Goal: Task Accomplishment & Management: Use online tool/utility

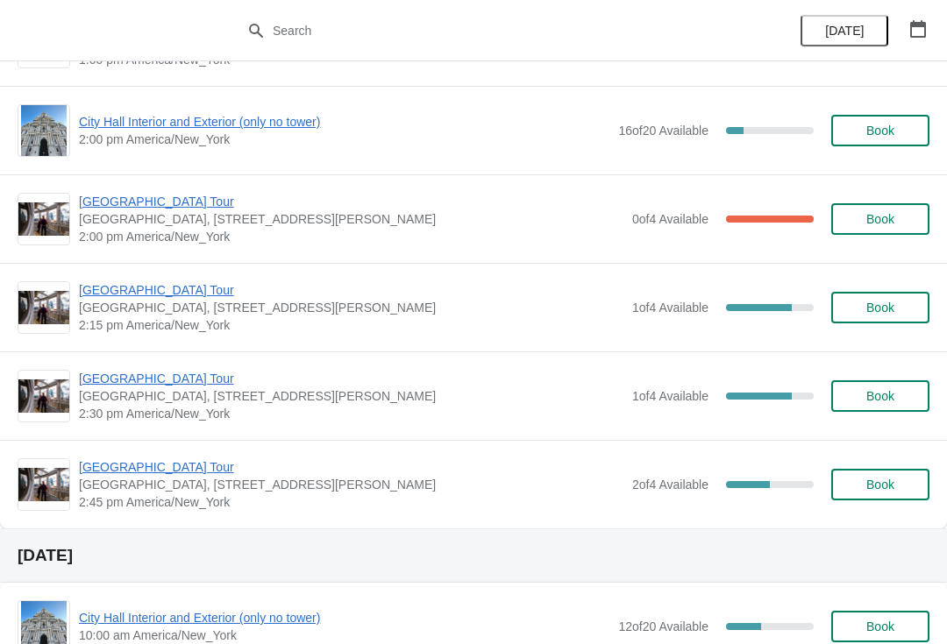
scroll to position [1309, 0]
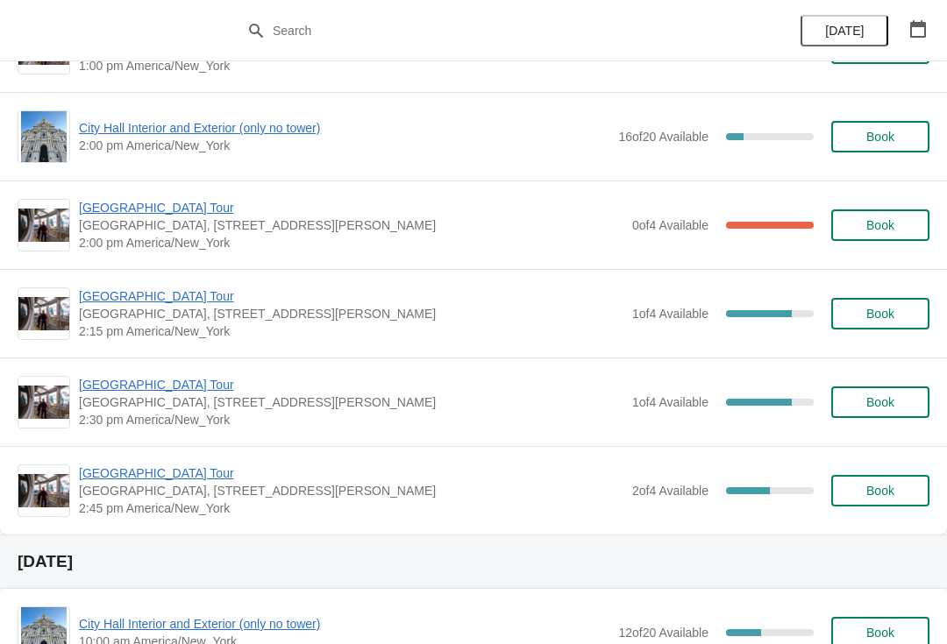
click at [895, 493] on span "Book" at bounding box center [880, 491] width 67 height 14
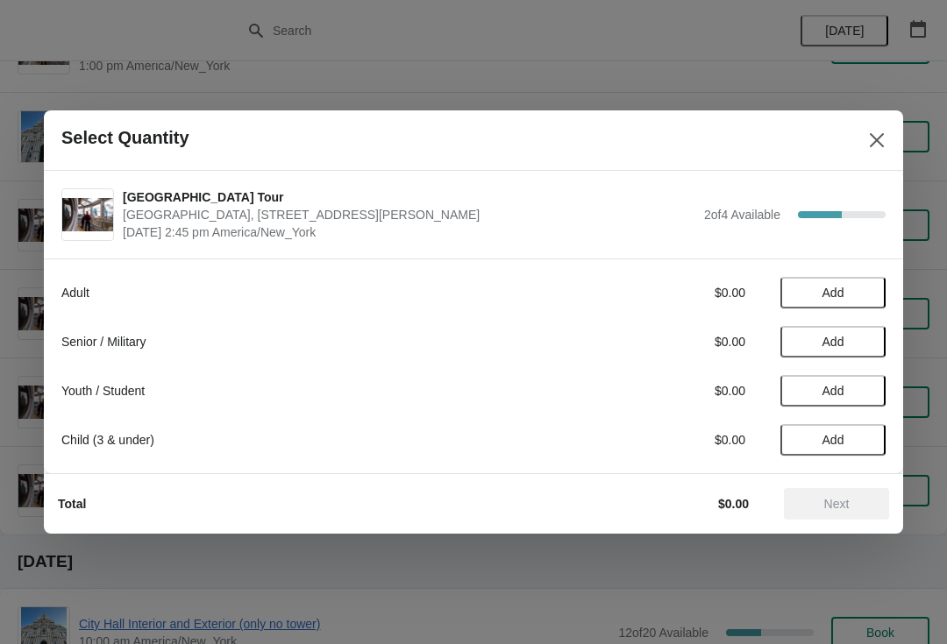
click at [870, 277] on button "Add" at bounding box center [832, 293] width 105 height 32
click at [869, 291] on icon at bounding box center [863, 293] width 18 height 18
click at [835, 505] on span "Next" at bounding box center [836, 504] width 25 height 14
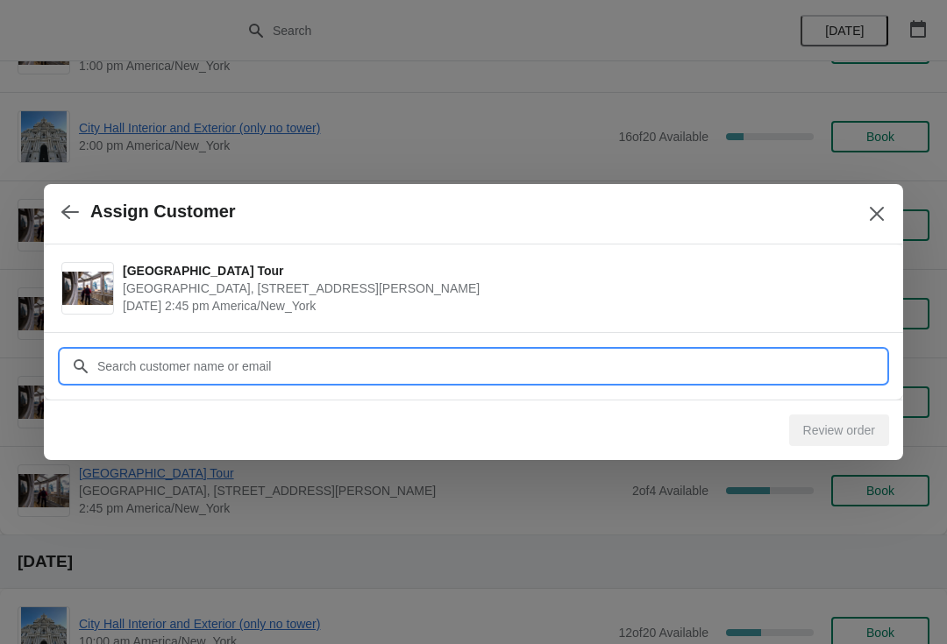
click at [501, 372] on input "Customer" at bounding box center [490, 367] width 789 height 32
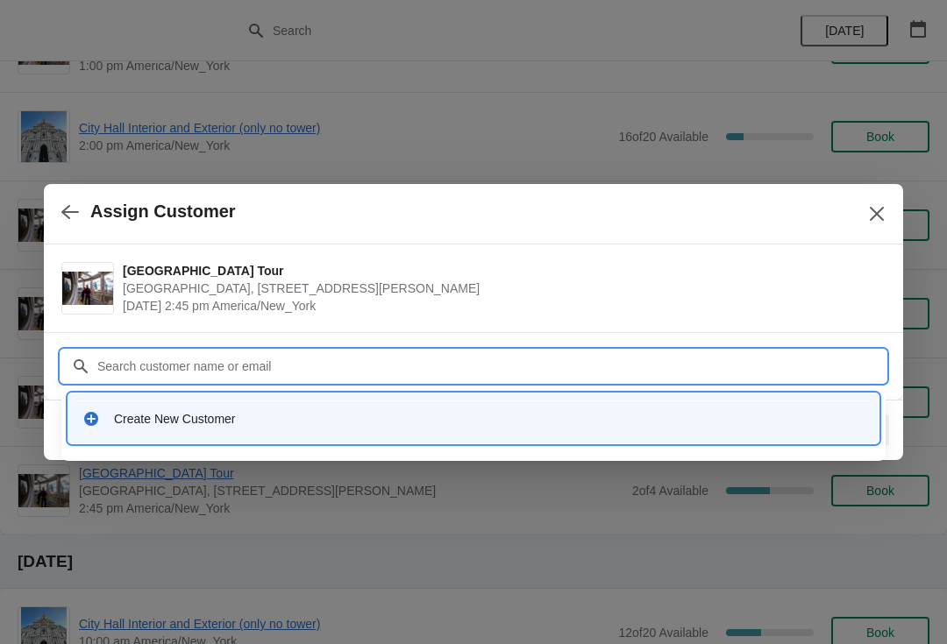
click at [252, 416] on div "Create New Customer" at bounding box center [489, 419] width 750 height 18
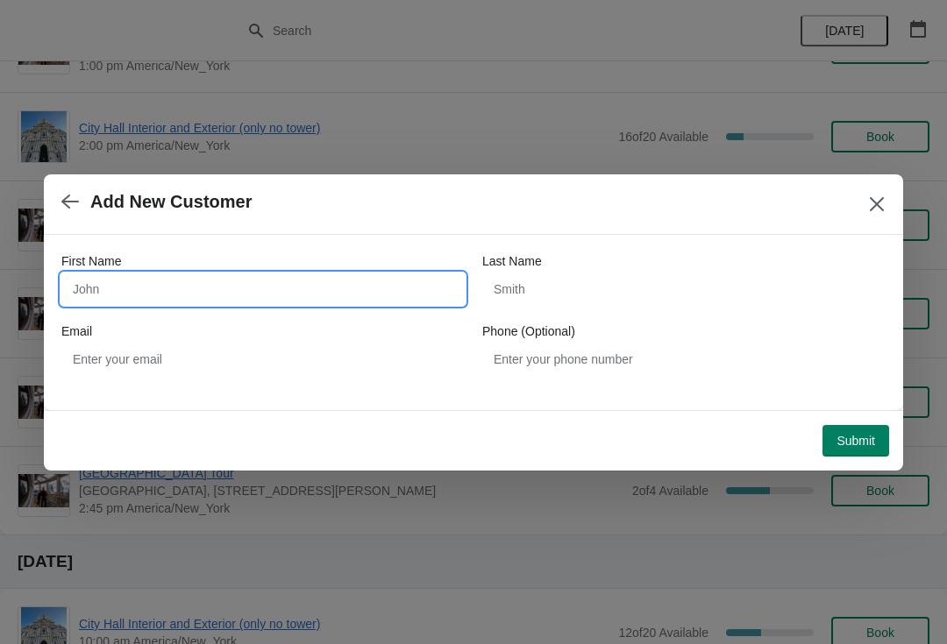
click at [254, 303] on input "First Name" at bounding box center [262, 290] width 403 height 32
type input "Darrell"
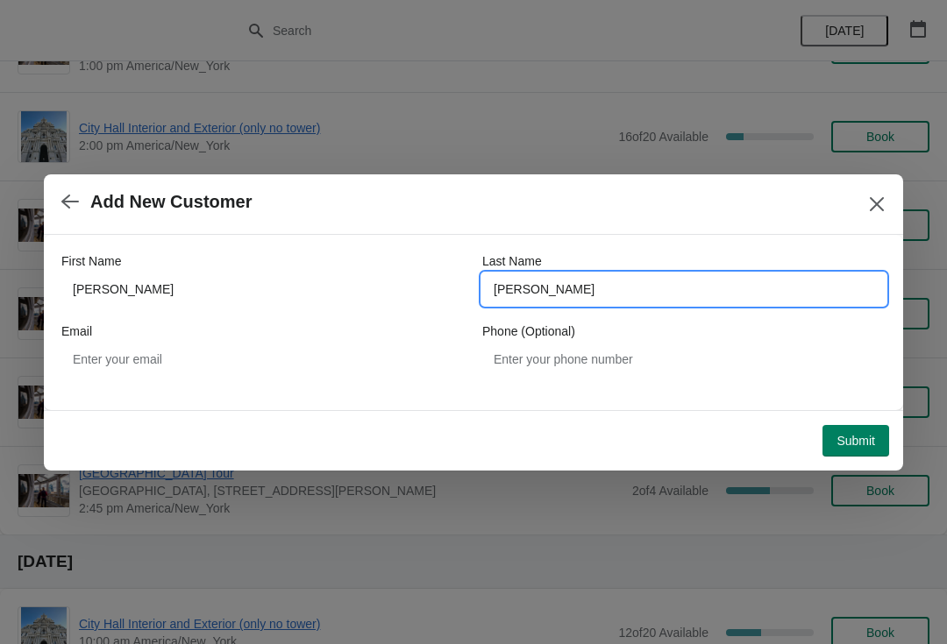
type input "Wade"
click at [857, 445] on span "Submit" at bounding box center [855, 441] width 39 height 14
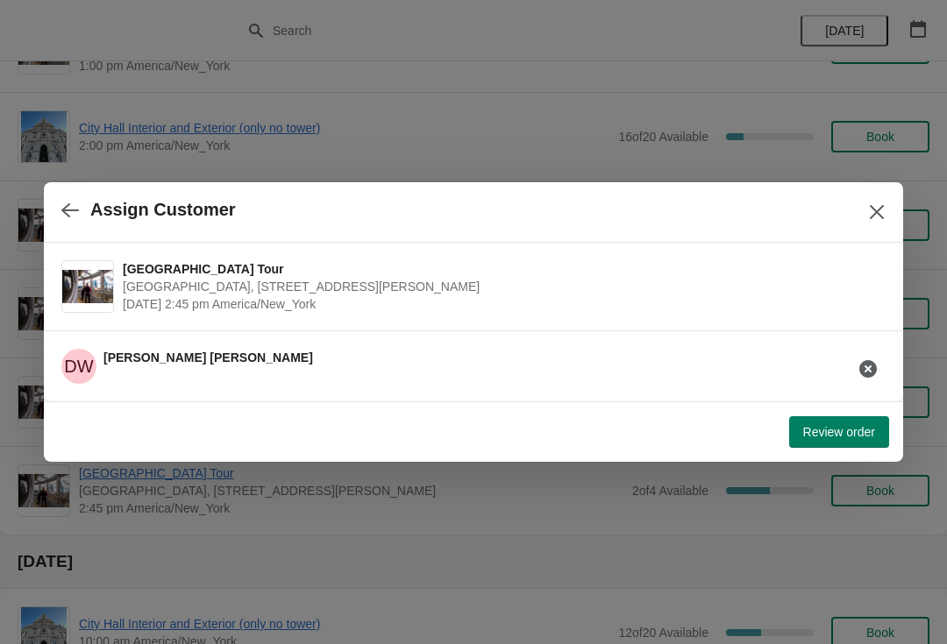
click at [838, 428] on span "Review order" at bounding box center [839, 432] width 72 height 14
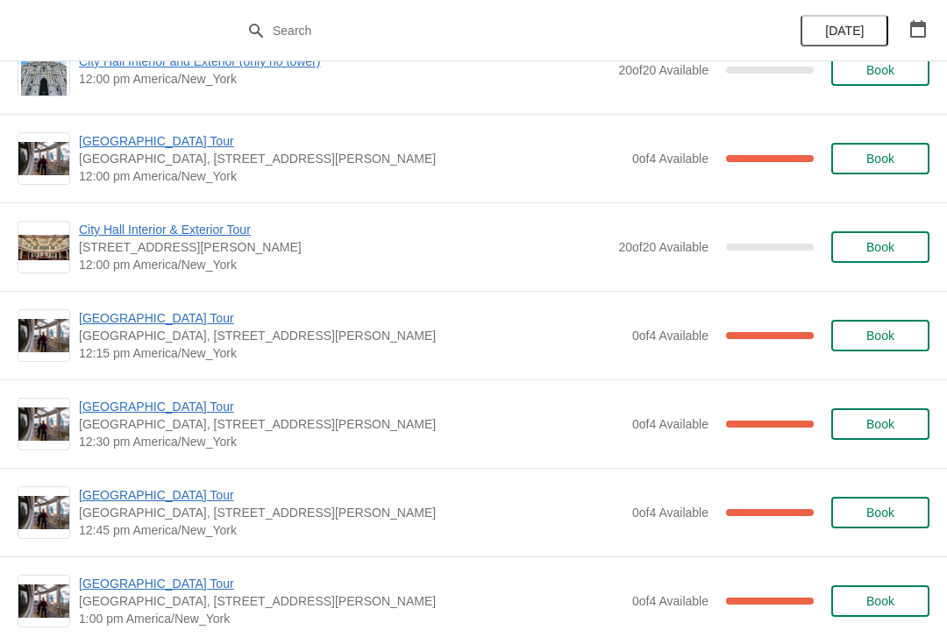
scroll to position [734, 0]
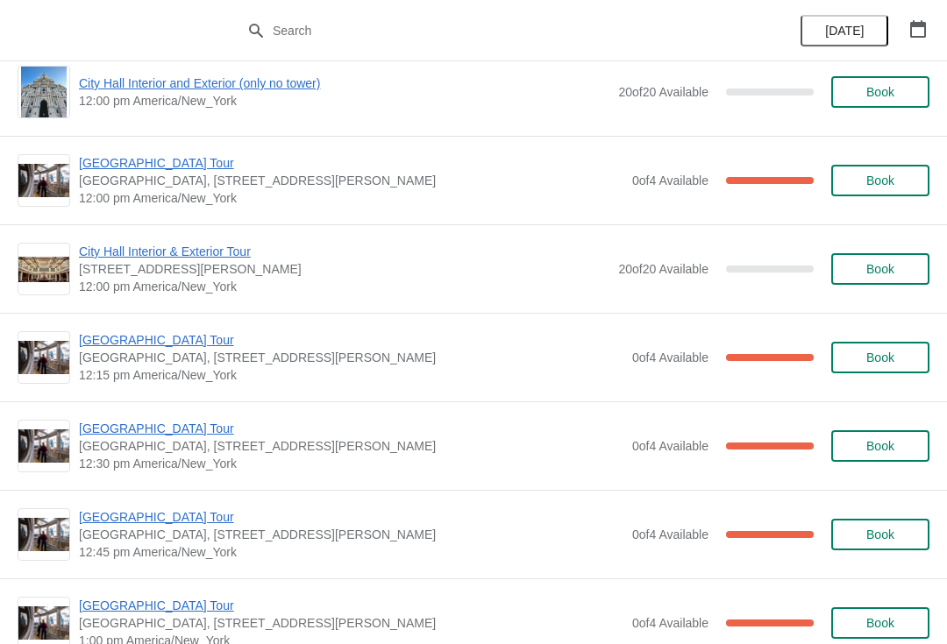
click at [151, 160] on span "[GEOGRAPHIC_DATA] Tour" at bounding box center [351, 163] width 544 height 18
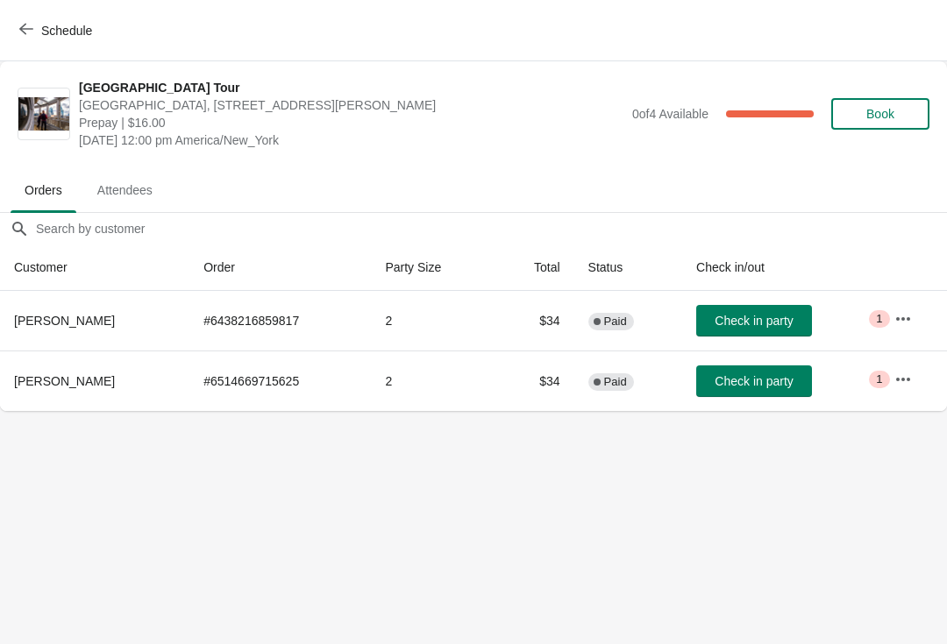
click at [26, 37] on span "button" at bounding box center [26, 30] width 14 height 17
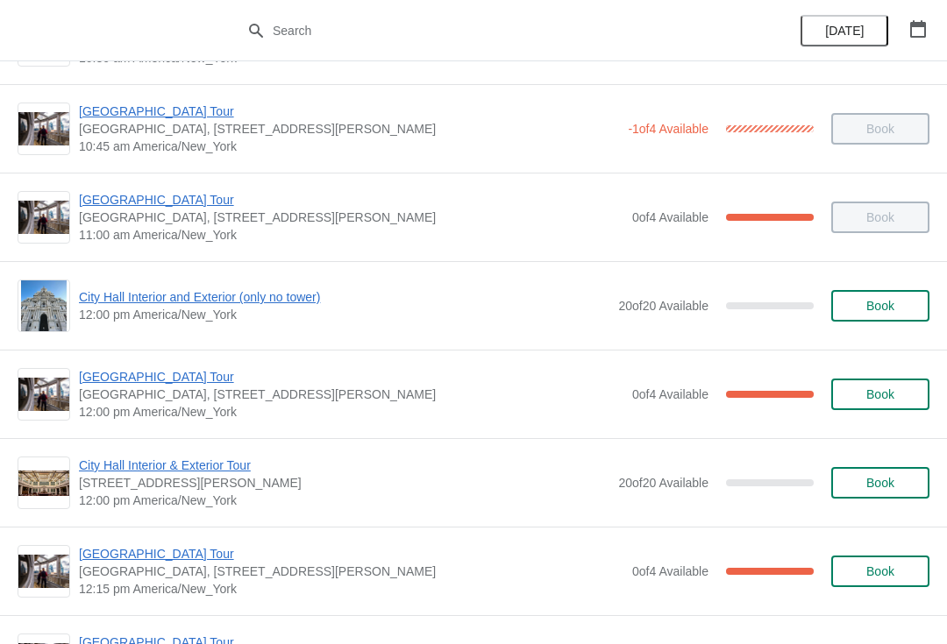
scroll to position [526, 0]
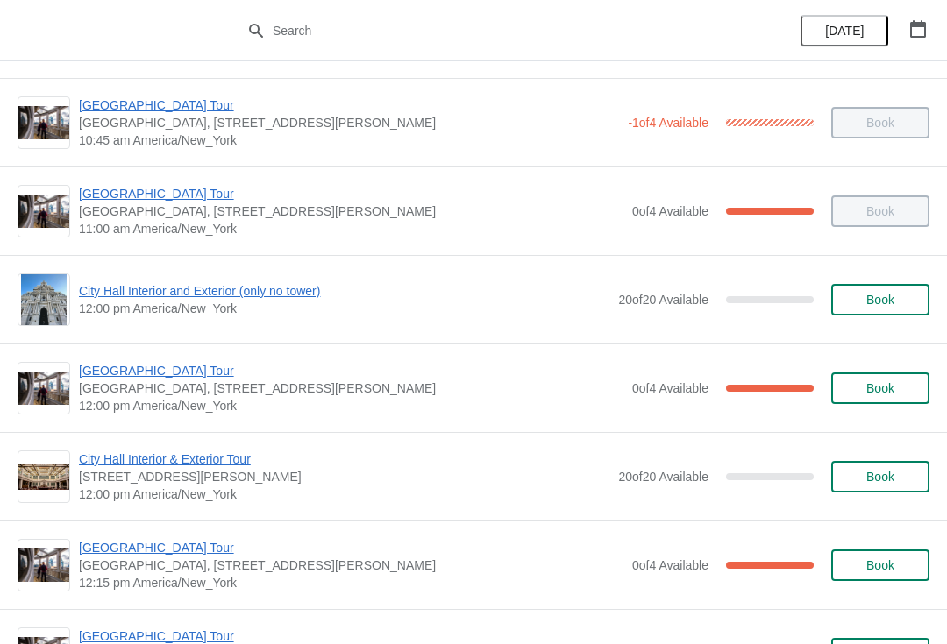
click at [160, 368] on span "[GEOGRAPHIC_DATA] Tour" at bounding box center [351, 371] width 544 height 18
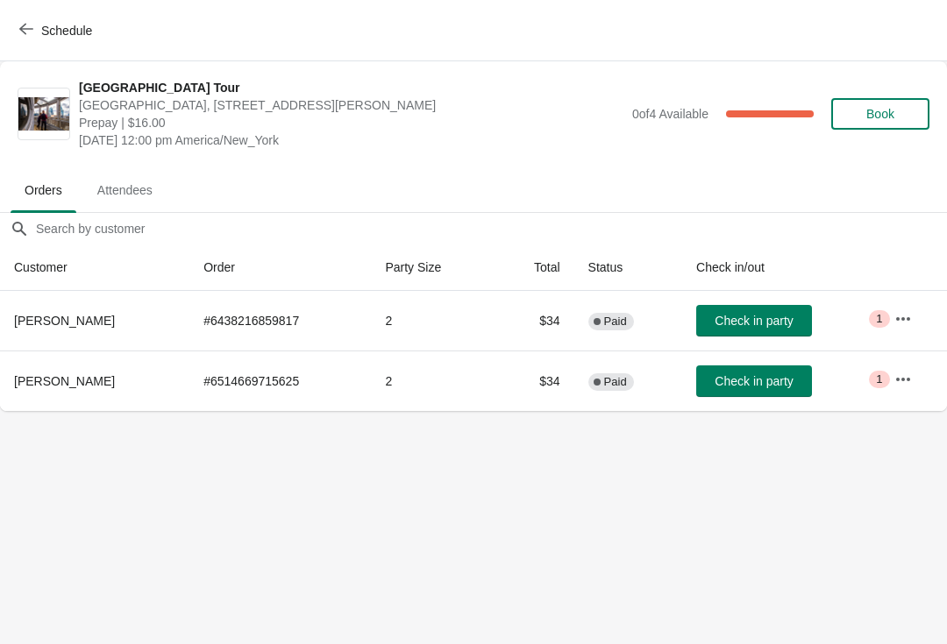
scroll to position [0, 0]
click at [764, 384] on span "Check in party" at bounding box center [753, 381] width 78 height 14
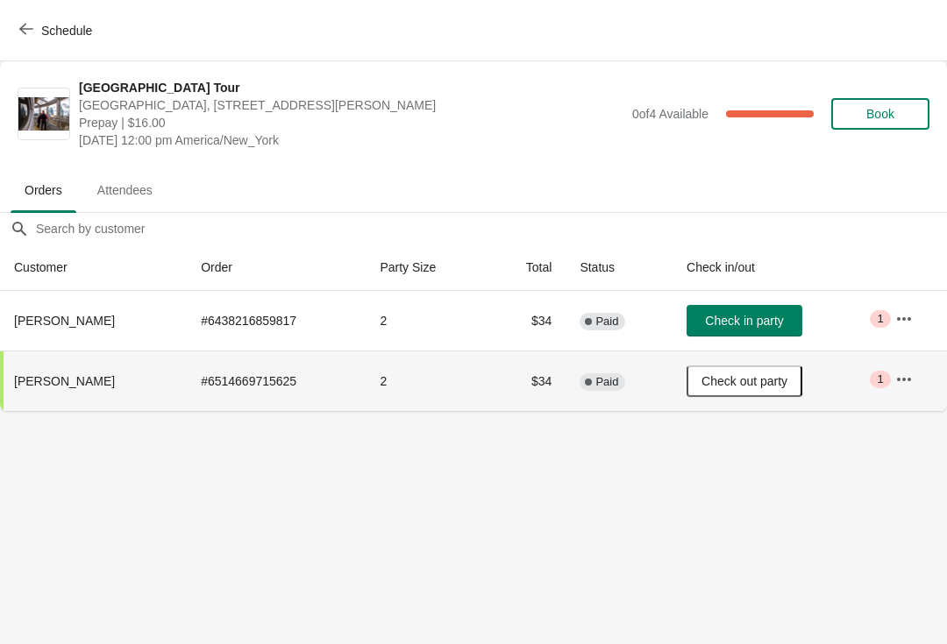
click at [757, 314] on span "Check in party" at bounding box center [744, 321] width 78 height 14
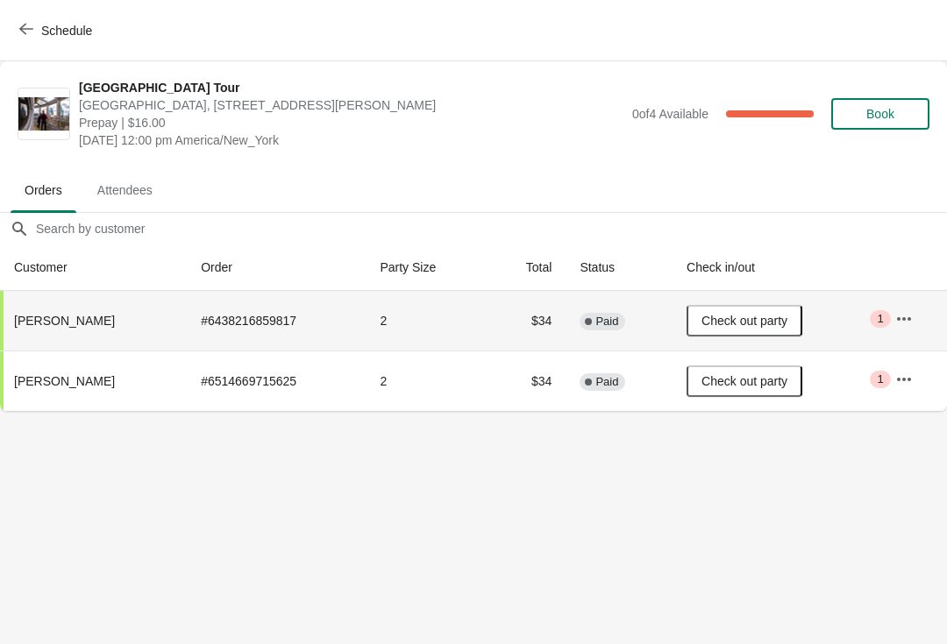
click at [25, 33] on icon "button" at bounding box center [26, 29] width 14 height 11
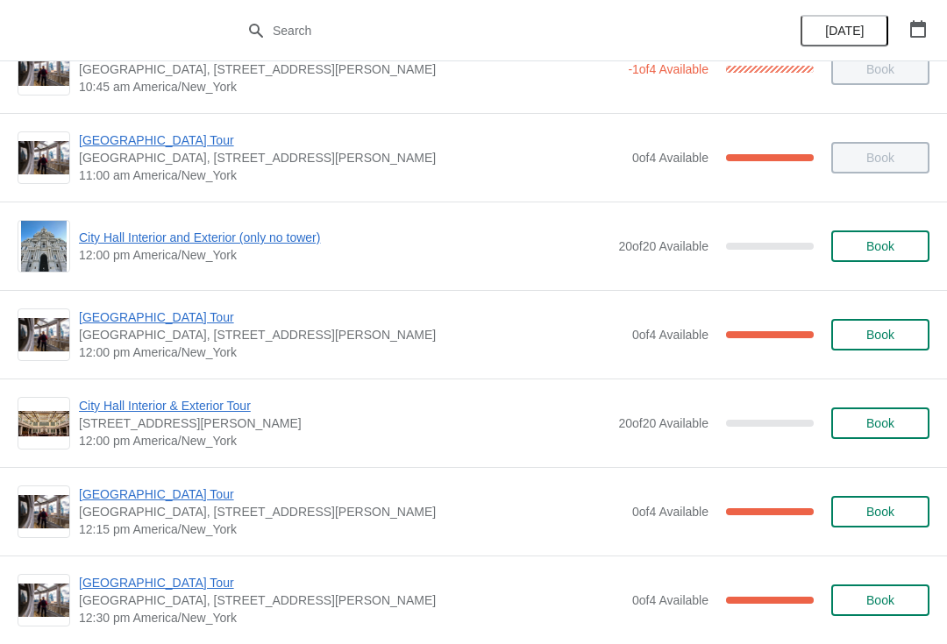
scroll to position [583, 0]
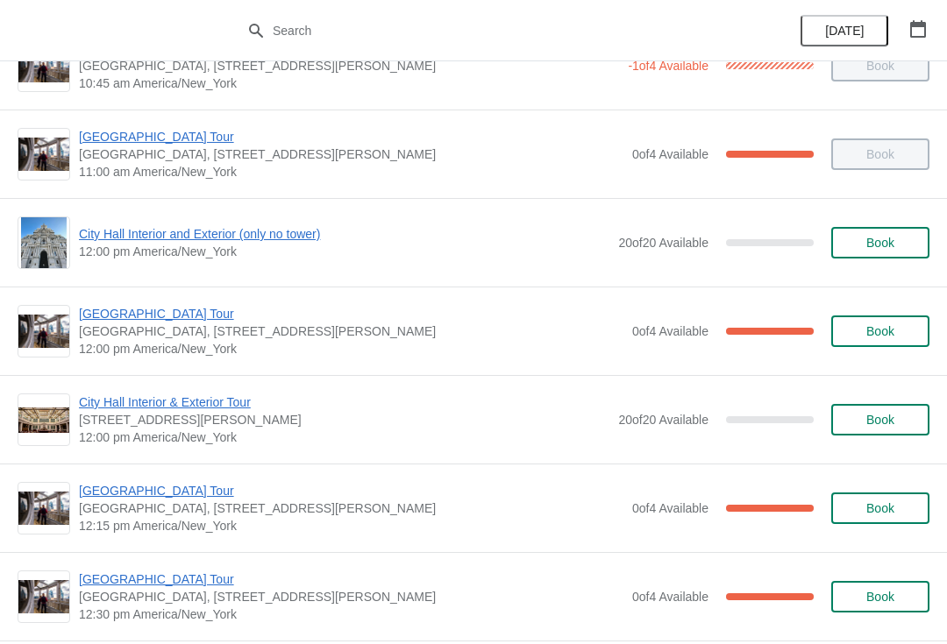
click at [884, 255] on button "Book" at bounding box center [880, 243] width 98 height 32
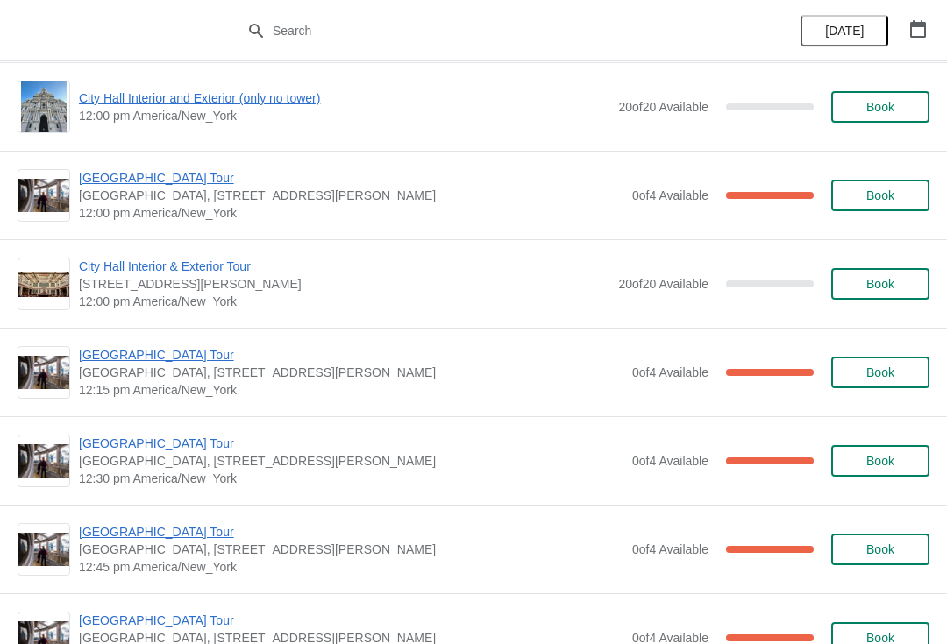
scroll to position [731, 0]
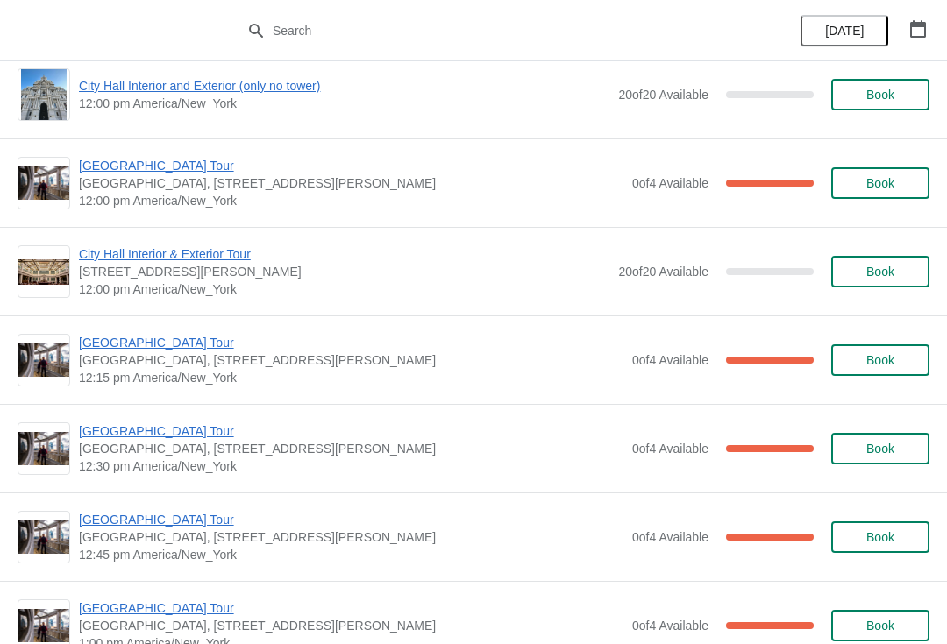
click at [883, 366] on span "Book" at bounding box center [880, 360] width 28 height 14
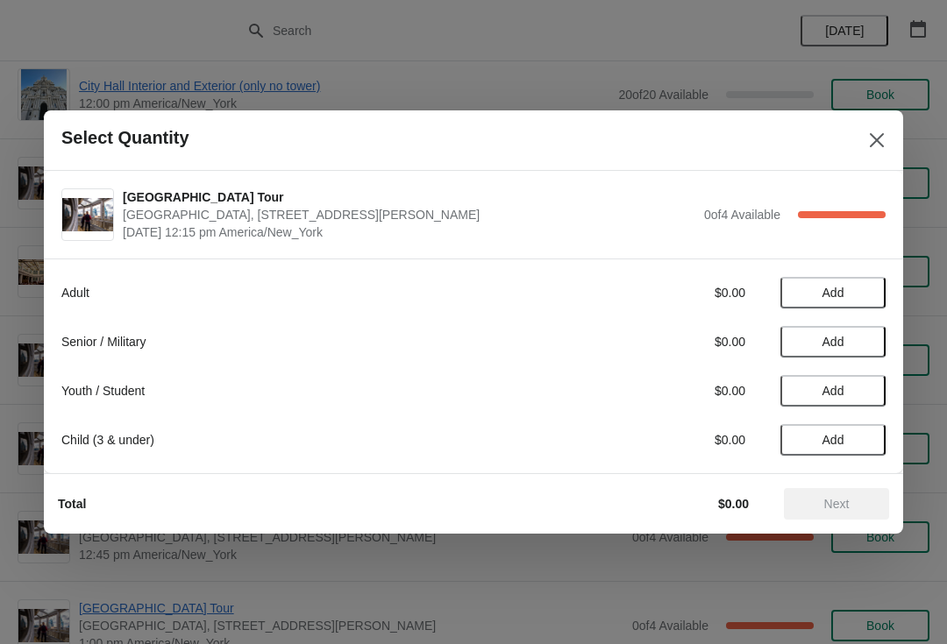
click at [847, 295] on span "Add" at bounding box center [833, 293] width 74 height 14
click at [848, 504] on span "Next" at bounding box center [836, 504] width 25 height 14
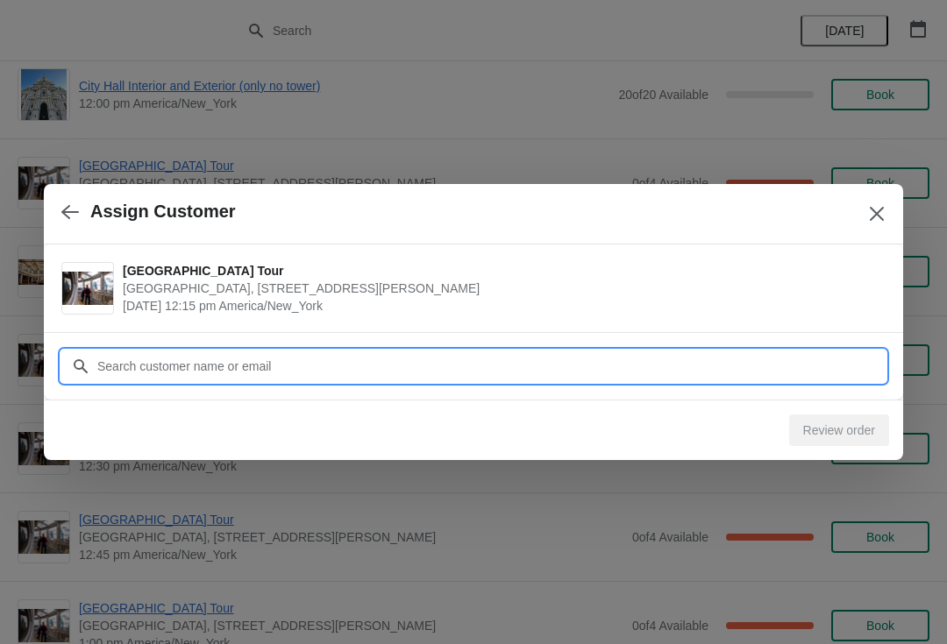
click at [579, 377] on input "Customer" at bounding box center [490, 367] width 789 height 32
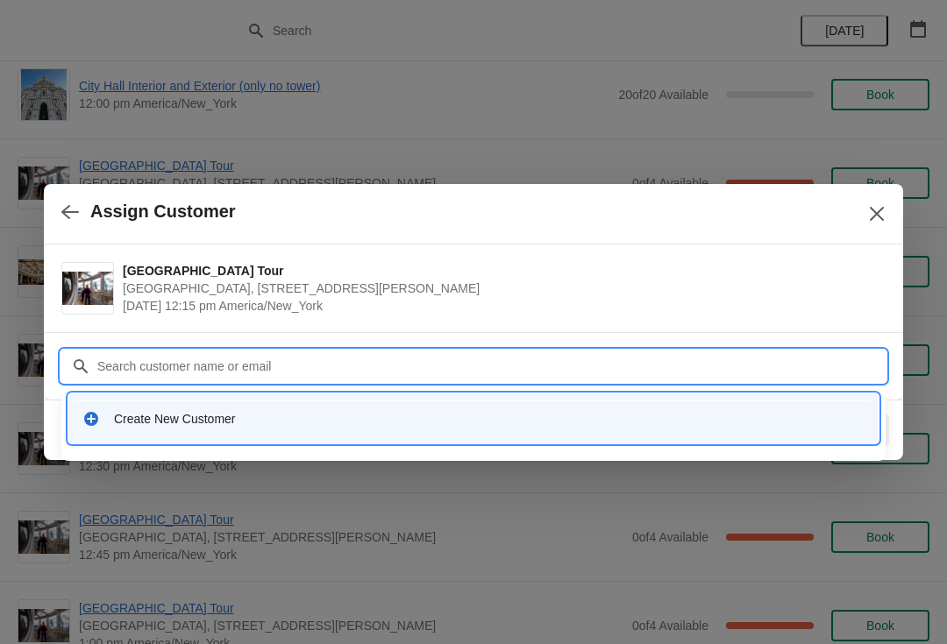
click at [465, 434] on div "Create New Customer" at bounding box center [473, 419] width 796 height 36
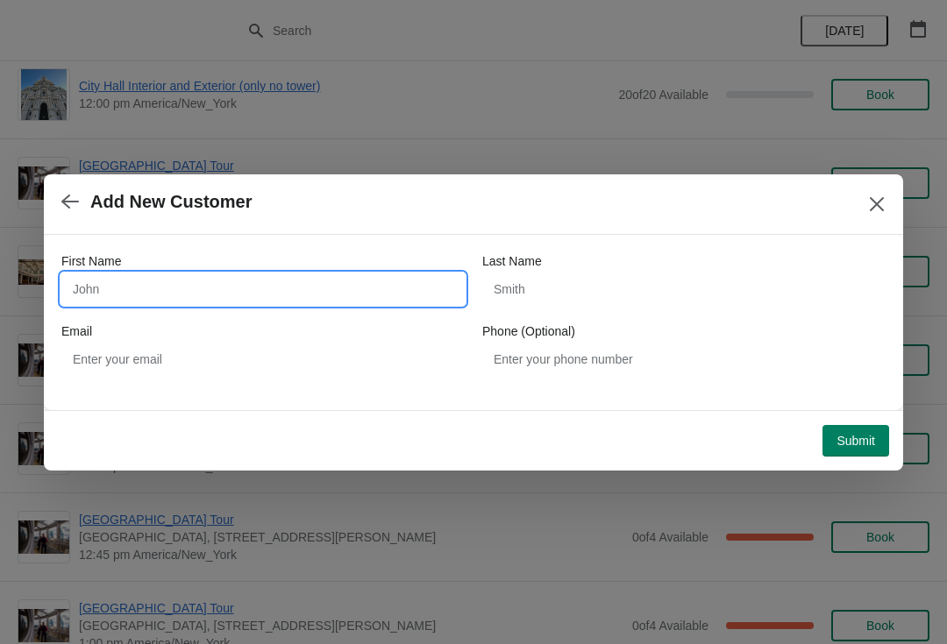
click at [404, 283] on input "First Name" at bounding box center [262, 290] width 403 height 32
type input "Vicheslav"
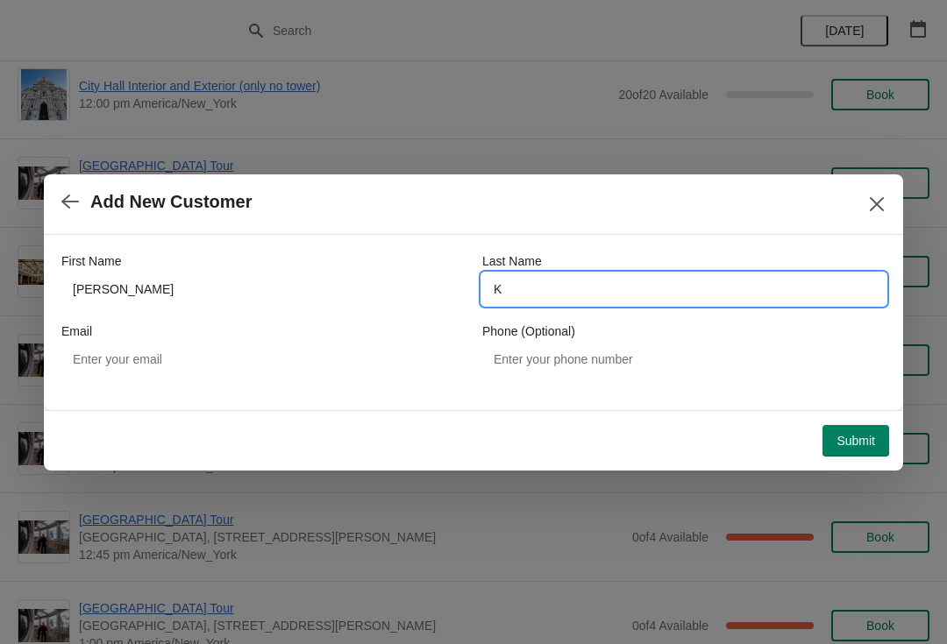
type input "K"
click at [884, 427] on button "Submit" at bounding box center [855, 441] width 67 height 32
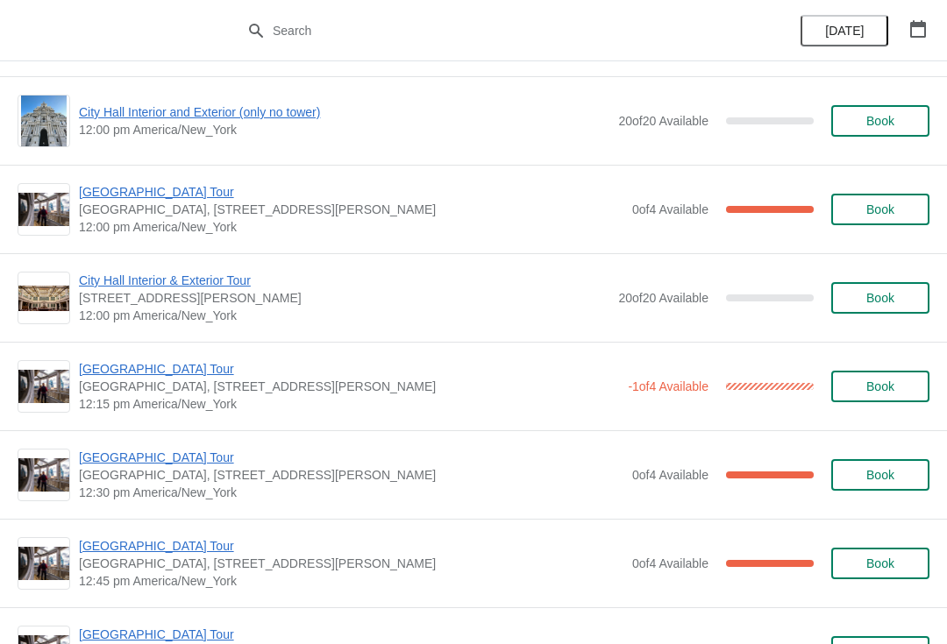
scroll to position [707, 0]
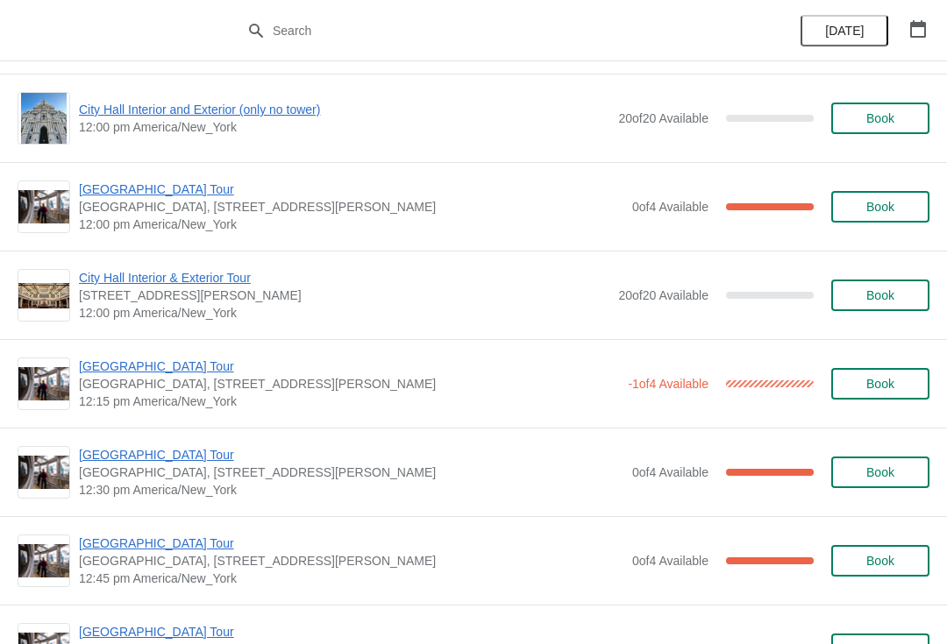
click at [177, 368] on span "[GEOGRAPHIC_DATA] Tour" at bounding box center [349, 367] width 540 height 18
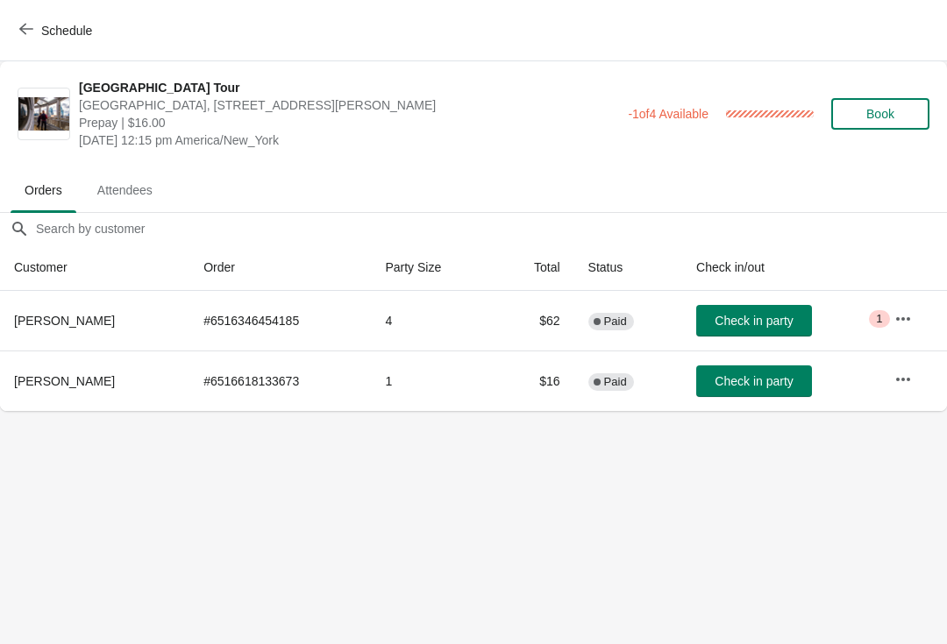
click at [760, 388] on span "Check in party" at bounding box center [753, 381] width 78 height 14
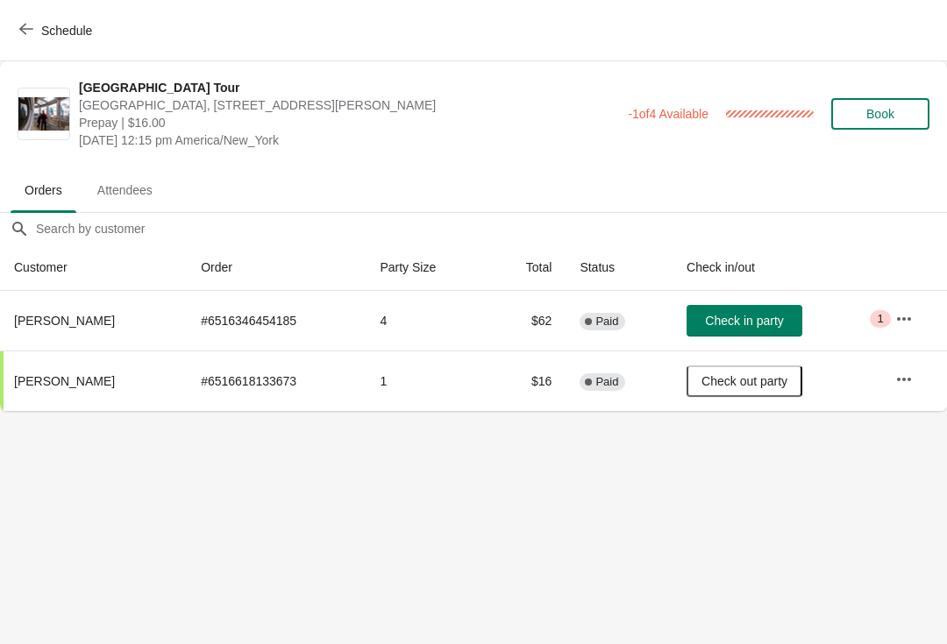
click at [18, 54] on div "Schedule" at bounding box center [473, 30] width 947 height 61
click at [35, 27] on span "Schedule" at bounding box center [57, 30] width 69 height 17
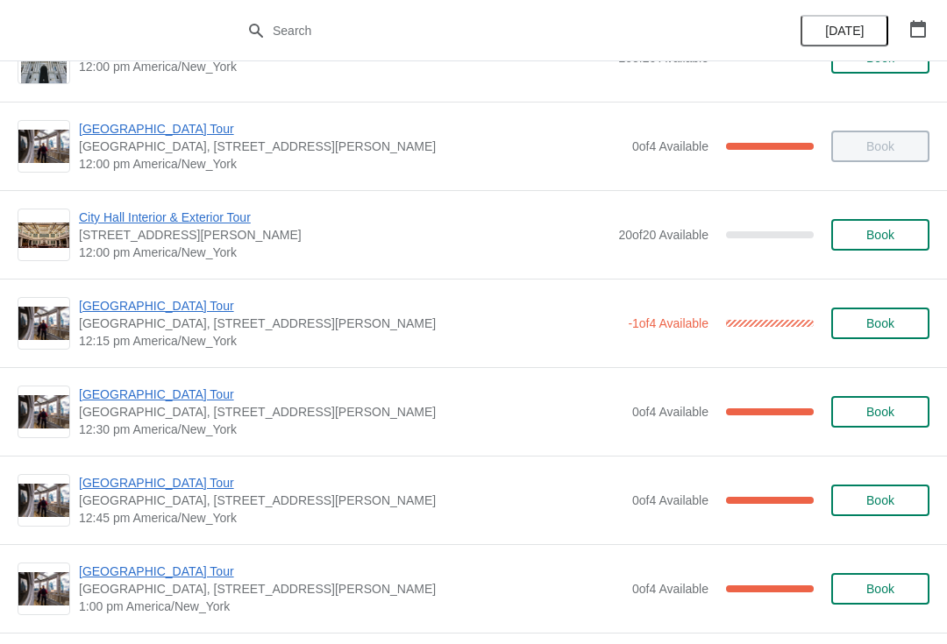
scroll to position [769, 0]
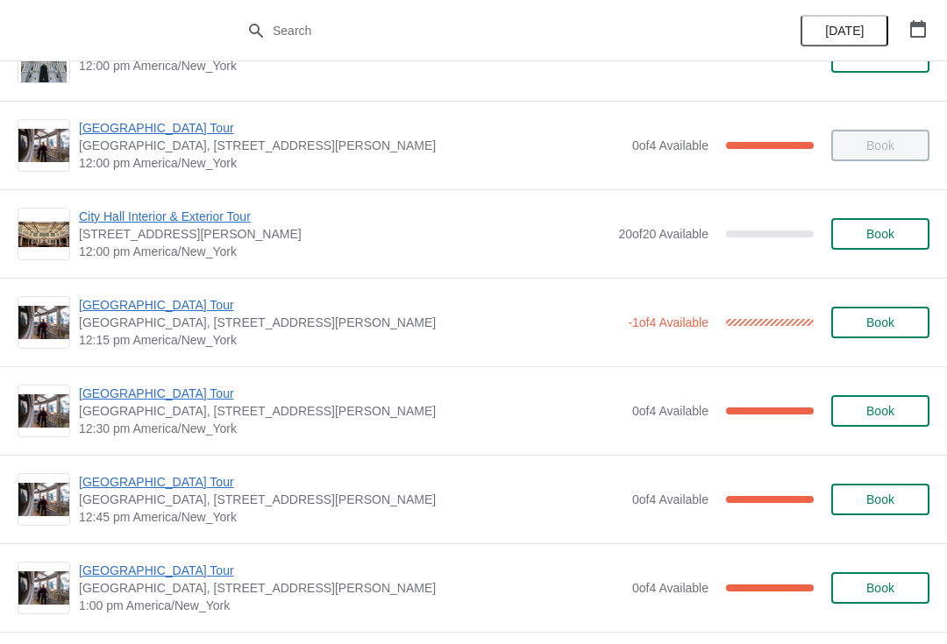
click at [143, 395] on span "[GEOGRAPHIC_DATA] Tour" at bounding box center [351, 394] width 544 height 18
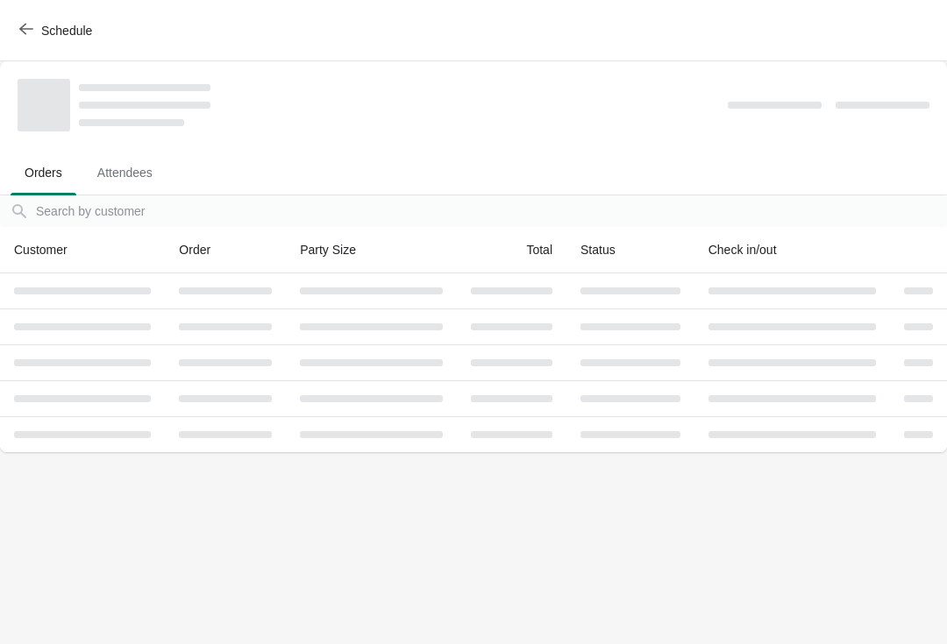
scroll to position [0, 0]
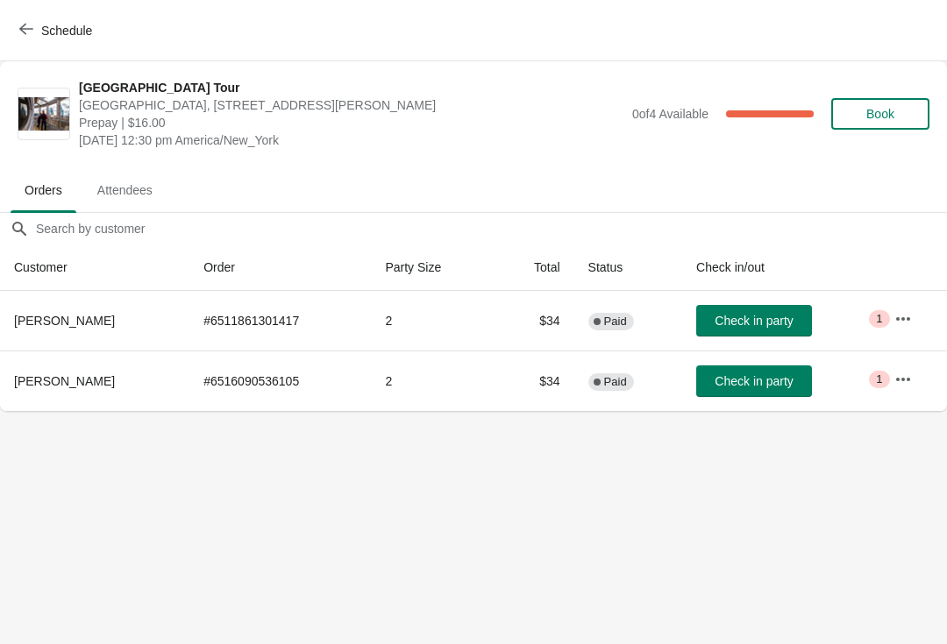
click at [771, 335] on button "Check in party" at bounding box center [754, 321] width 116 height 32
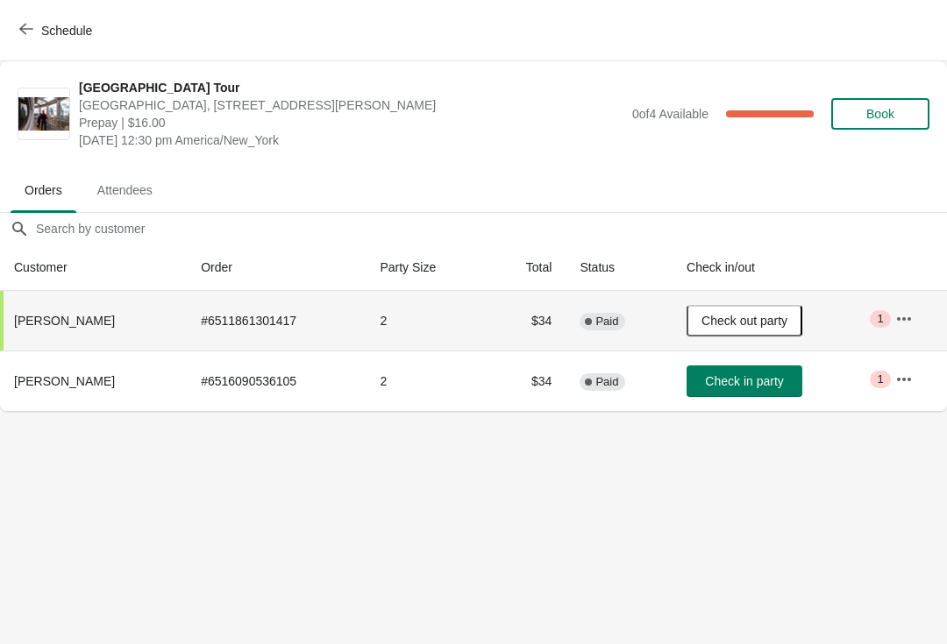
click at [28, 35] on icon "button" at bounding box center [26, 29] width 14 height 14
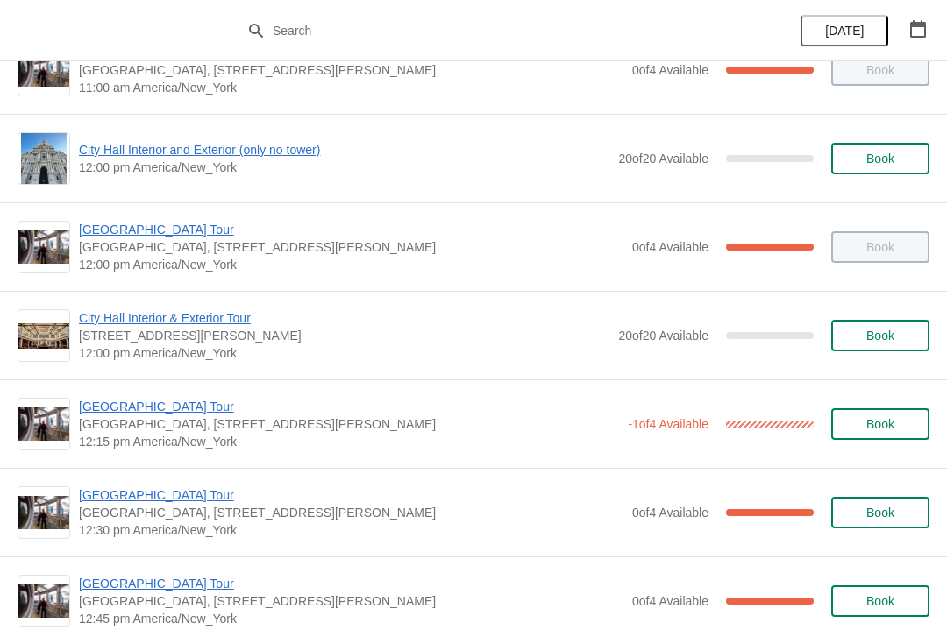
scroll to position [669, 0]
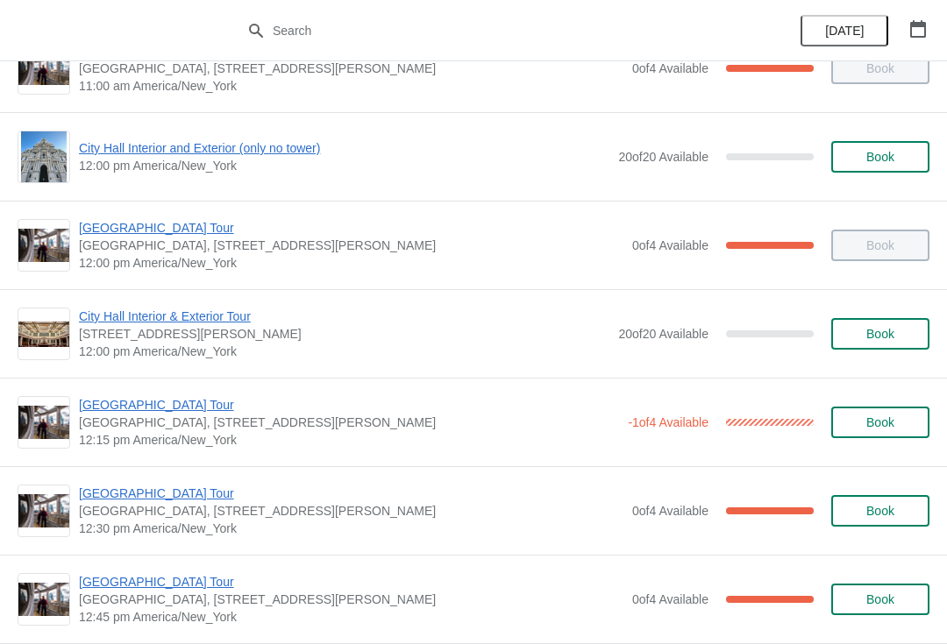
click at [158, 411] on span "[GEOGRAPHIC_DATA] Tour" at bounding box center [349, 405] width 540 height 18
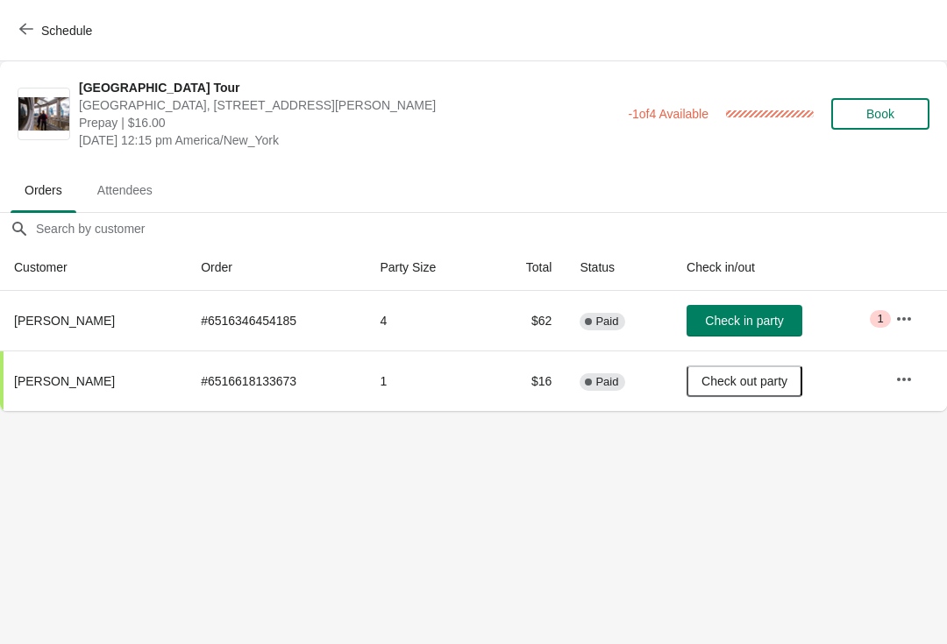
scroll to position [0, 0]
click at [11, 39] on button "Schedule" at bounding box center [57, 31] width 97 height 32
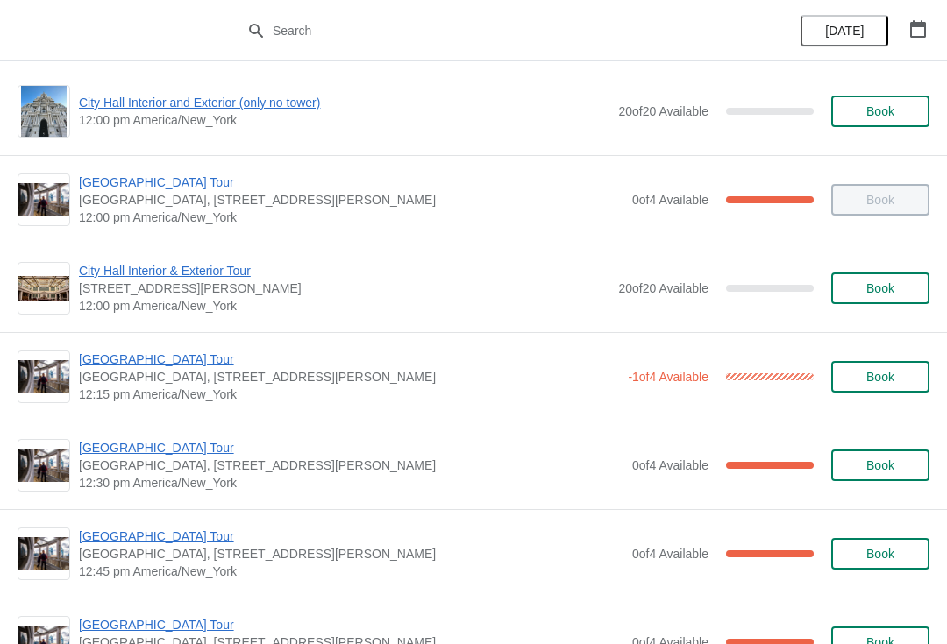
scroll to position [716, 0]
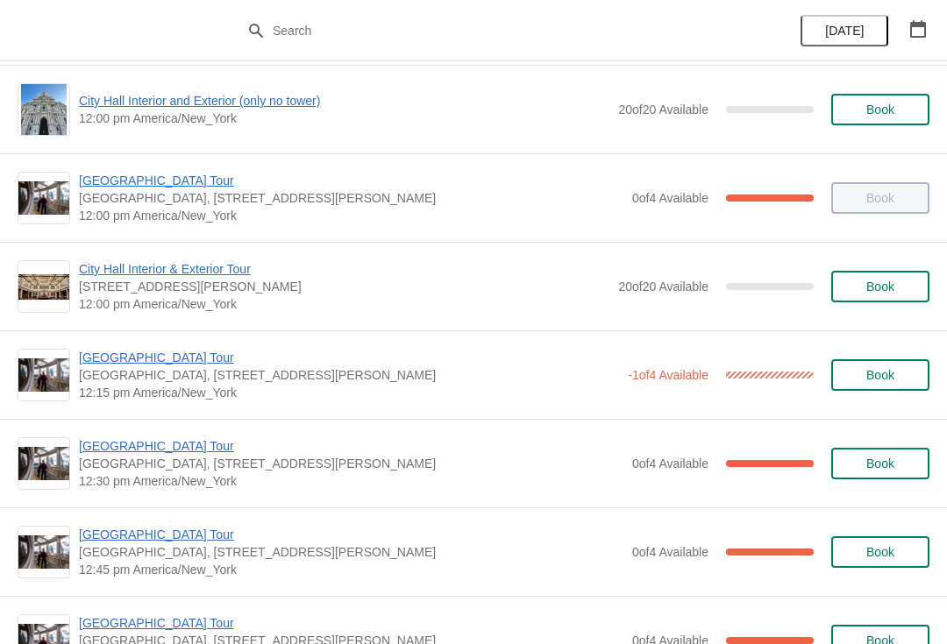
click at [111, 448] on span "[GEOGRAPHIC_DATA] Tour" at bounding box center [351, 446] width 544 height 18
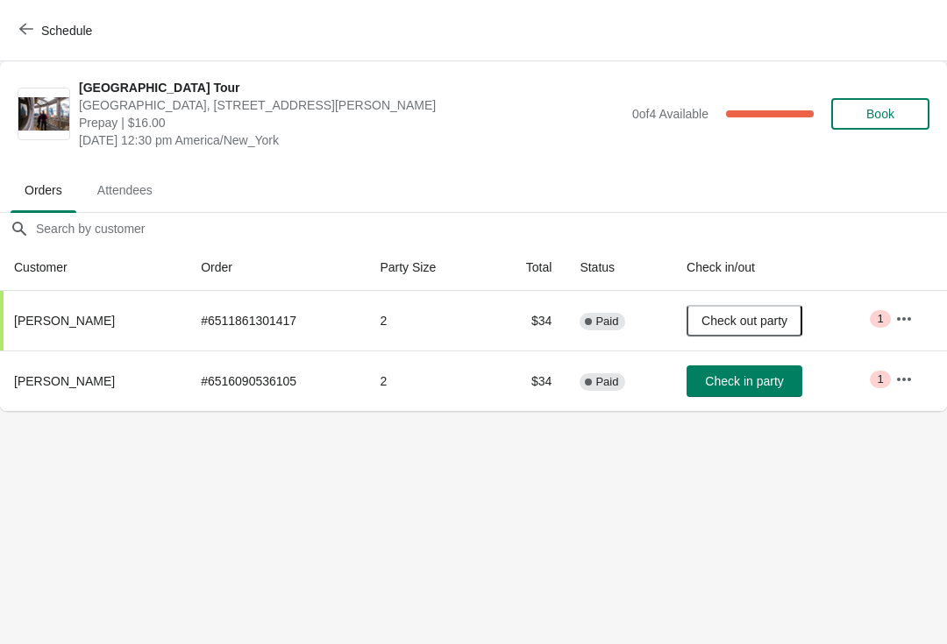
click at [756, 386] on span "Check in party" at bounding box center [744, 381] width 78 height 14
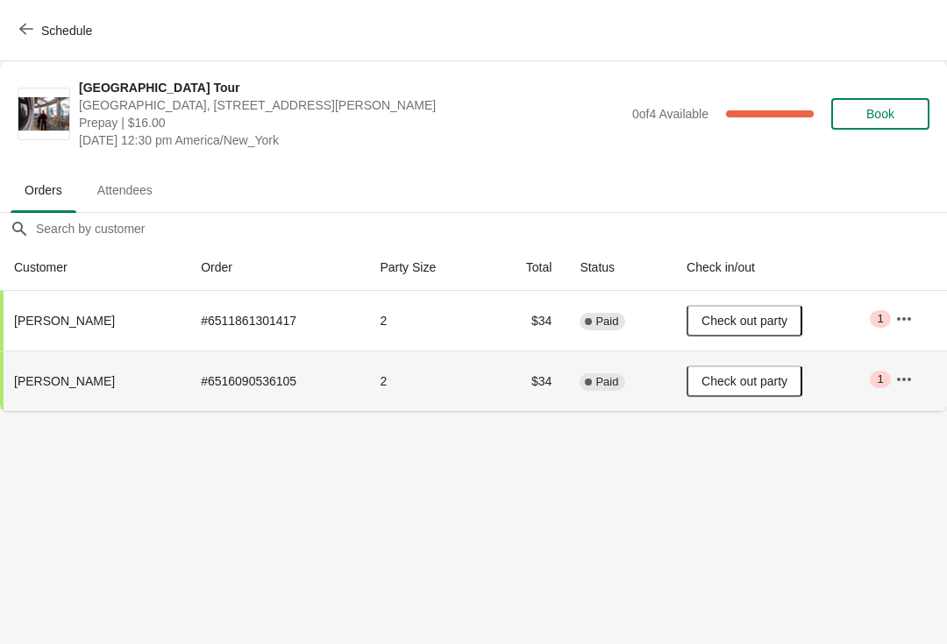
click at [33, 29] on span "Schedule" at bounding box center [57, 30] width 69 height 17
